Goal: Information Seeking & Learning: Learn about a topic

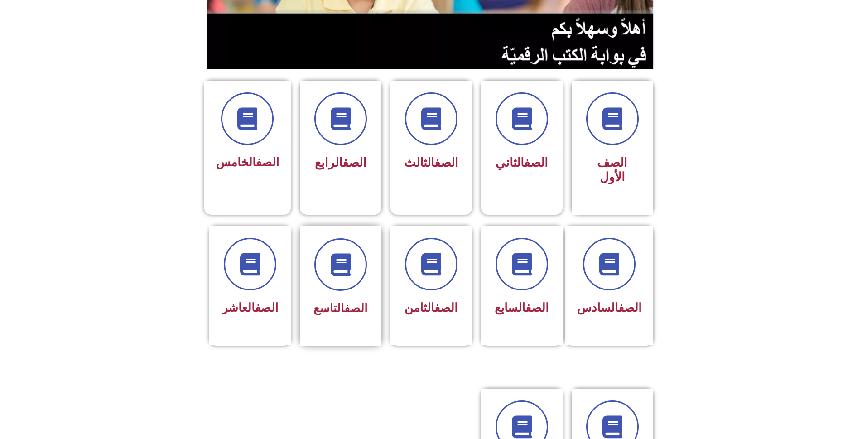
scroll to position [181, 0]
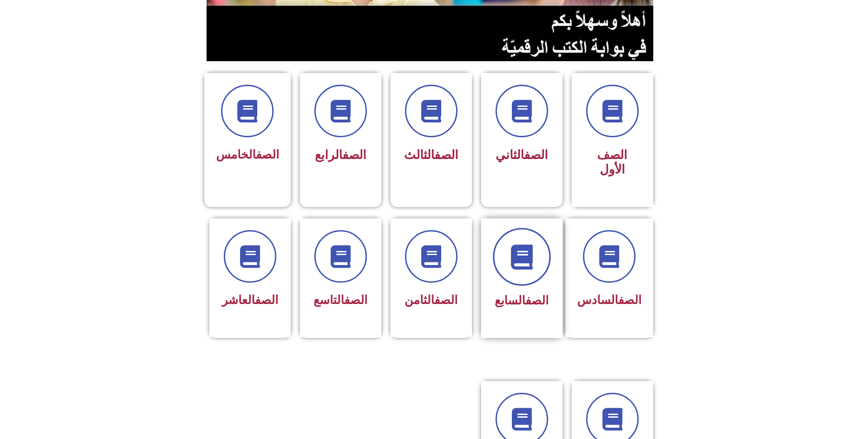
click at [533, 239] on span at bounding box center [522, 257] width 58 height 58
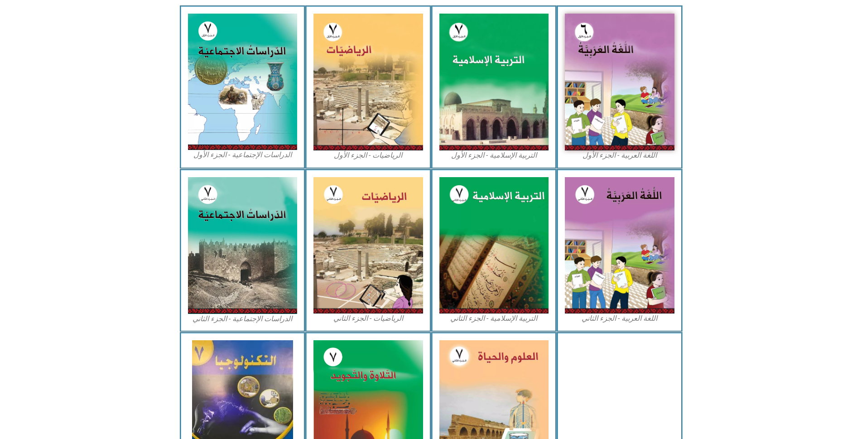
scroll to position [317, 0]
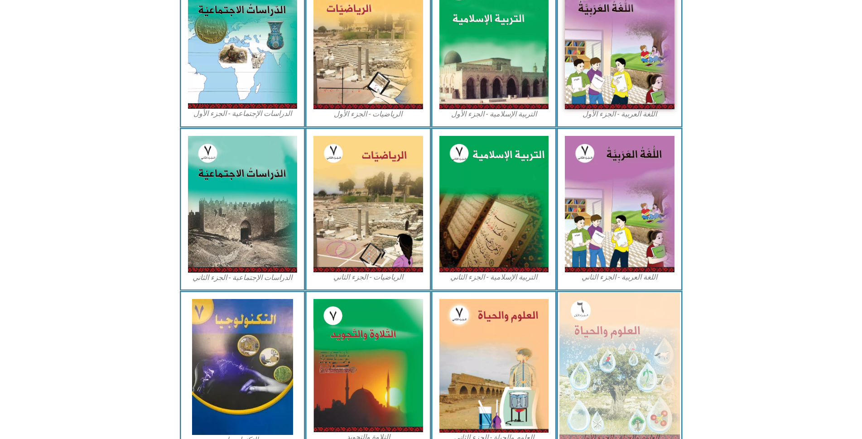
click at [590, 331] on img at bounding box center [620, 365] width 121 height 147
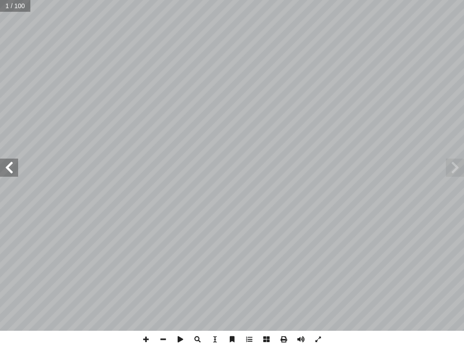
click at [12, 176] on span at bounding box center [9, 168] width 18 height 18
click at [12, 175] on span at bounding box center [9, 168] width 18 height 18
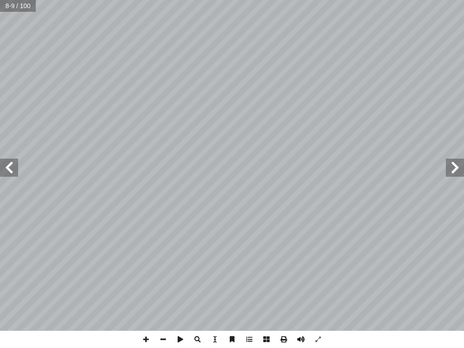
click at [298, 339] on span at bounding box center [300, 339] width 17 height 17
click at [8, 176] on span at bounding box center [9, 168] width 18 height 18
click at [9, 170] on span at bounding box center [9, 168] width 18 height 18
click at [457, 165] on span at bounding box center [455, 168] width 18 height 18
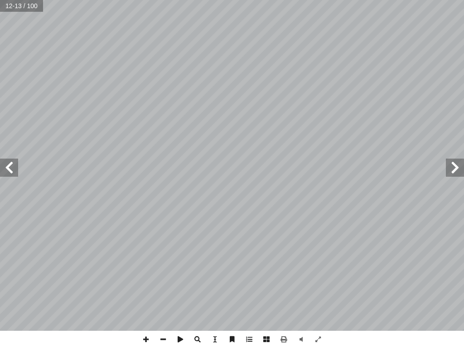
click at [457, 165] on span at bounding box center [455, 168] width 18 height 18
click at [300, 345] on span at bounding box center [300, 339] width 17 height 17
click at [10, 173] on span at bounding box center [9, 168] width 18 height 18
click at [300, 339] on span at bounding box center [300, 339] width 17 height 17
click at [454, 172] on span at bounding box center [455, 168] width 18 height 18
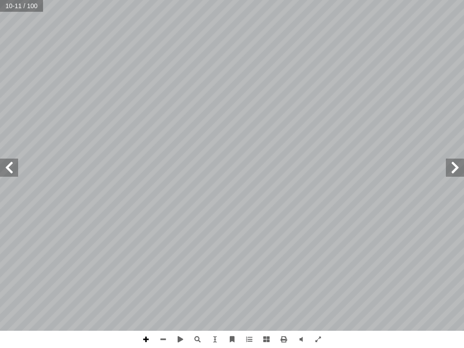
click at [145, 340] on span at bounding box center [145, 339] width 17 height 17
click at [166, 340] on span at bounding box center [163, 339] width 17 height 17
click at [12, 169] on span at bounding box center [9, 168] width 18 height 18
click at [150, 341] on span at bounding box center [145, 339] width 17 height 17
click at [321, 346] on span at bounding box center [318, 339] width 17 height 17
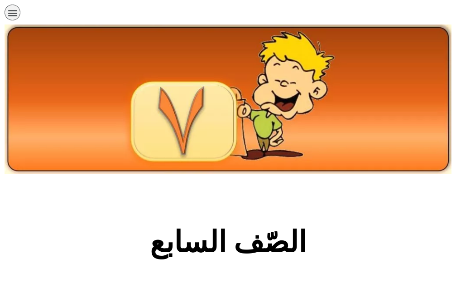
scroll to position [373, 0]
